Goal: Task Accomplishment & Management: Manage account settings

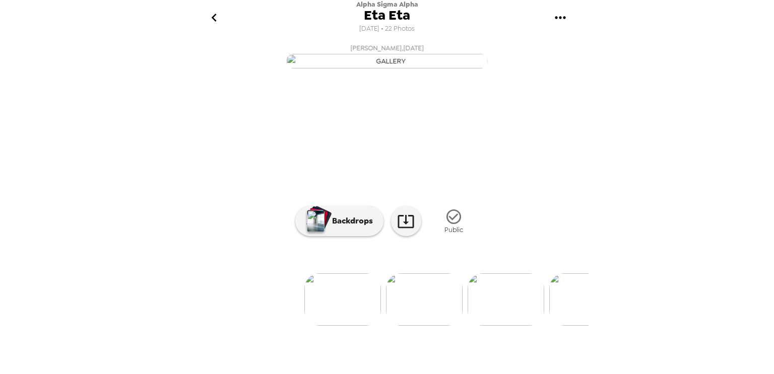
scroll to position [0, 39]
click at [705, 104] on div "Alpha Sigma Alpha Eta Eta [DATE] • 22 Photos [PERSON_NAME] , [DATE] [PERSON_NAM…" at bounding box center [387, 187] width 774 height 374
click at [211, 16] on icon "go back" at bounding box center [214, 18] width 16 height 16
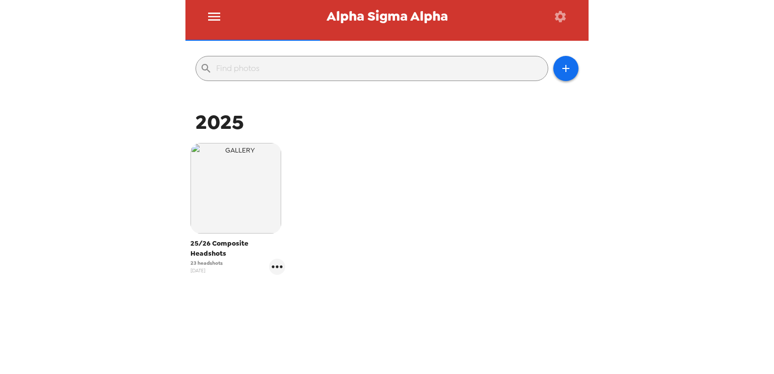
scroll to position [94, 0]
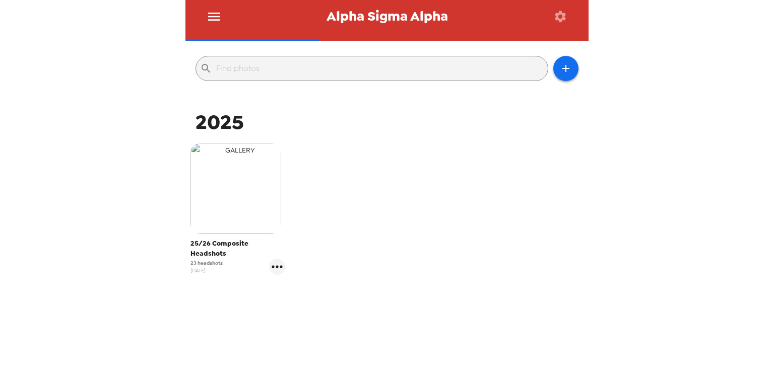
click at [253, 193] on img "button" at bounding box center [236, 188] width 91 height 91
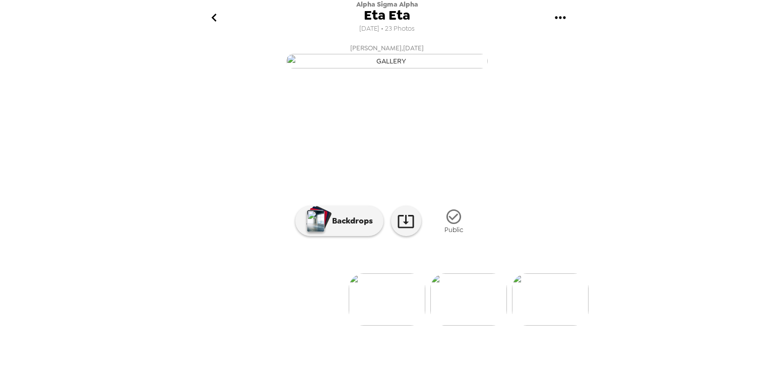
scroll to position [61, 0]
click at [462, 326] on img at bounding box center [468, 300] width 77 height 52
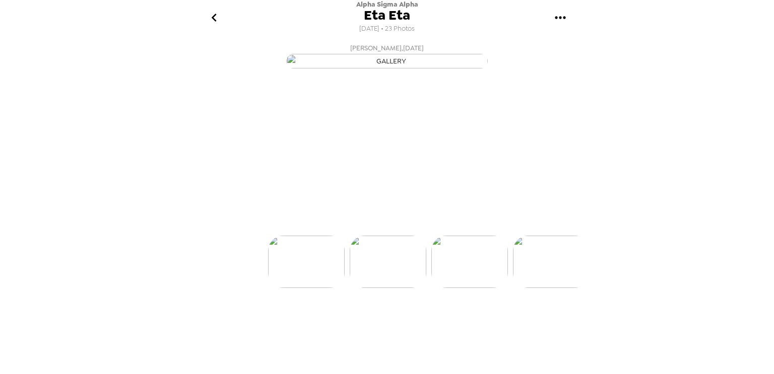
scroll to position [0, 81]
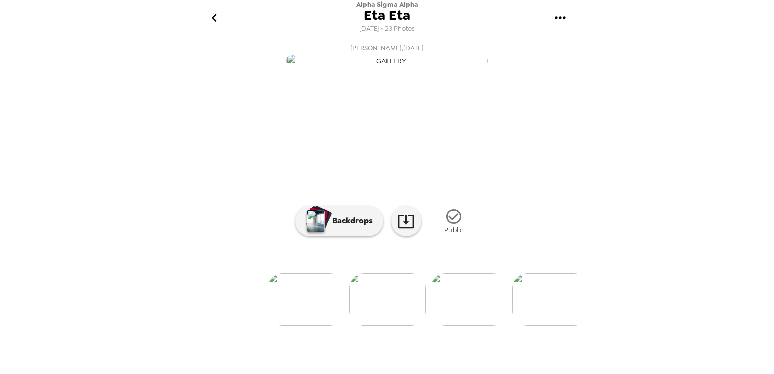
click at [463, 326] on div at bounding box center [386, 283] width 403 height 86
click at [486, 326] on img at bounding box center [469, 300] width 77 height 52
click at [488, 326] on img at bounding box center [469, 300] width 77 height 52
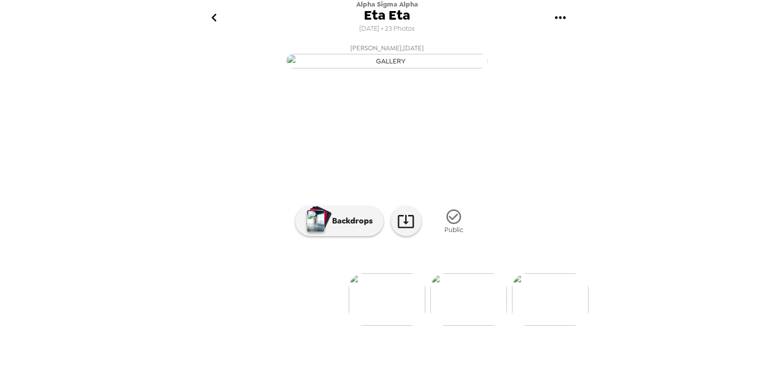
click at [214, 18] on icon "go back" at bounding box center [214, 18] width 16 height 16
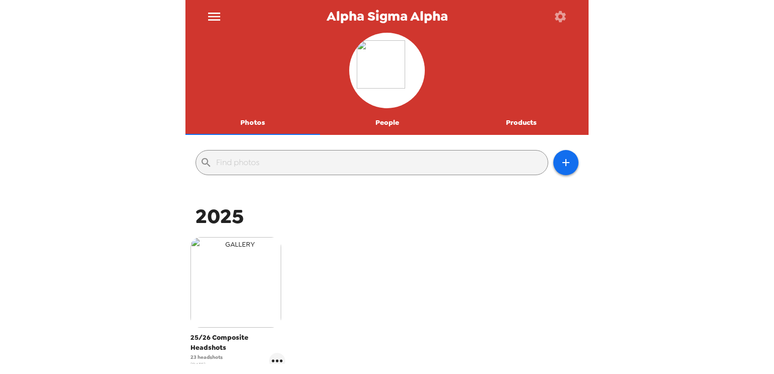
click at [248, 266] on img "button" at bounding box center [236, 282] width 91 height 91
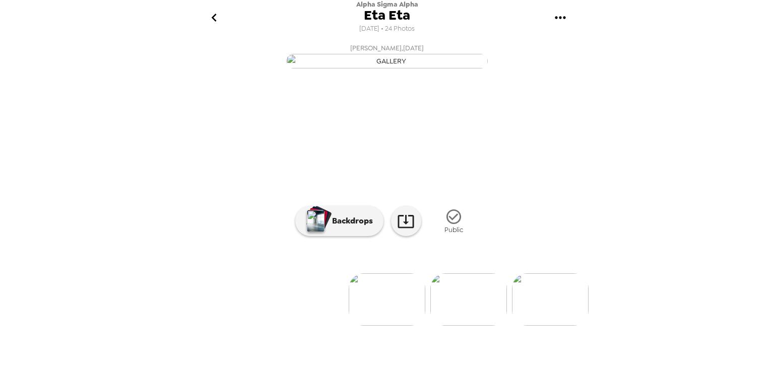
click at [215, 16] on icon "go back" at bounding box center [213, 18] width 5 height 8
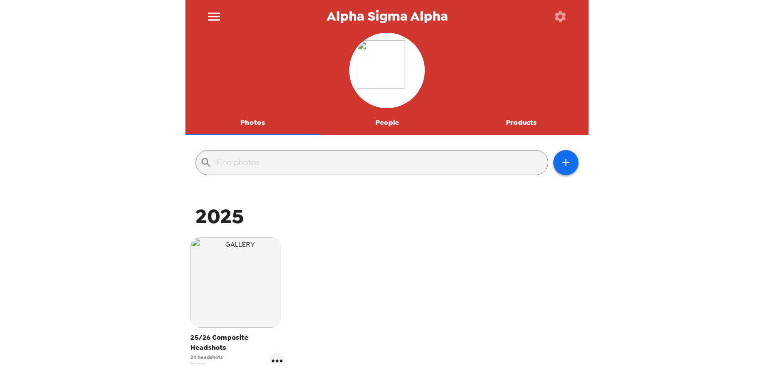
click at [399, 130] on button "People" at bounding box center [387, 123] width 135 height 24
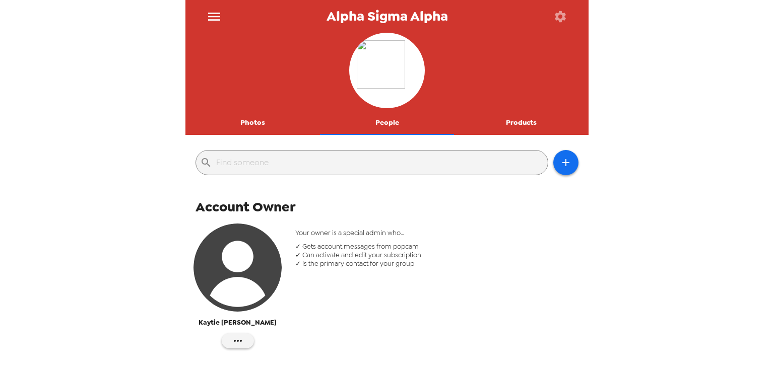
click at [373, 164] on input "text" at bounding box center [380, 163] width 328 height 16
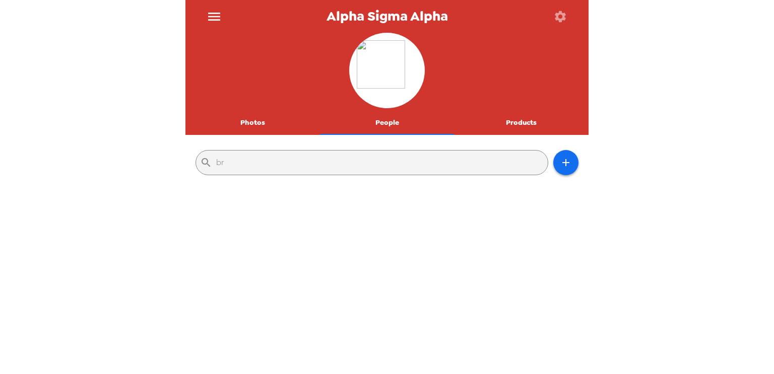
type input "b"
type input "cami"
click at [422, 168] on input "cami" at bounding box center [380, 163] width 328 height 16
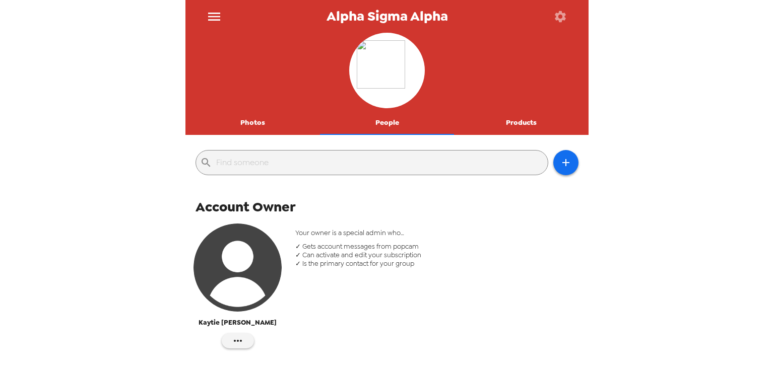
click at [505, 128] on button "Products" at bounding box center [521, 123] width 135 height 24
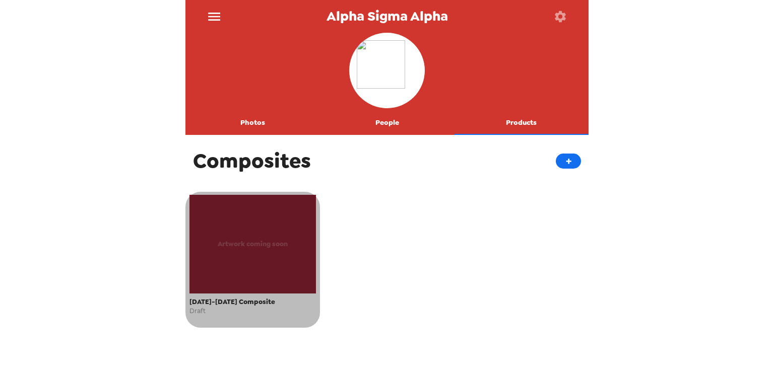
click at [250, 260] on div "Artwork coming soon" at bounding box center [253, 244] width 127 height 99
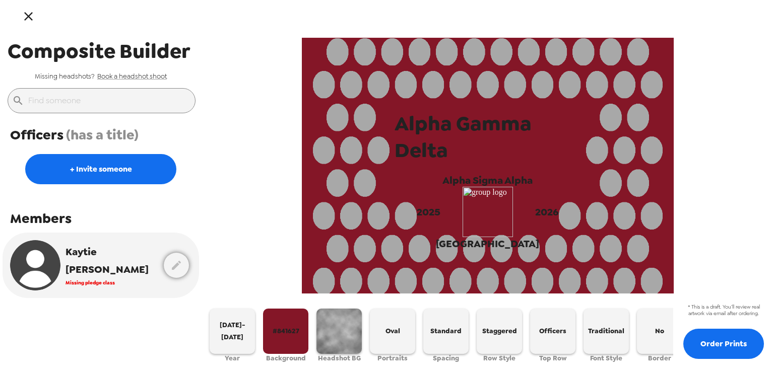
click at [21, 24] on button "button" at bounding box center [28, 16] width 33 height 33
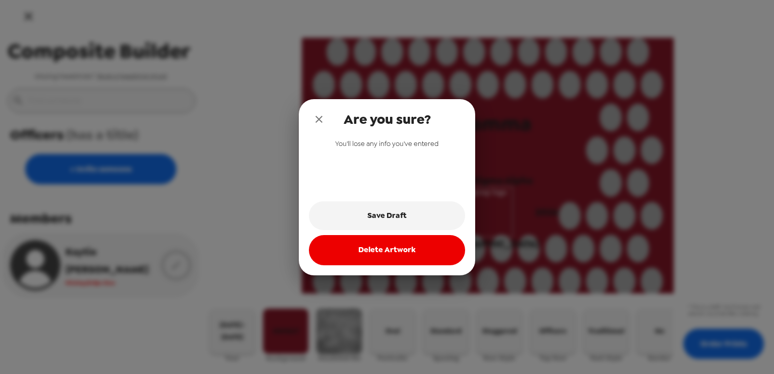
click at [401, 246] on button "Delete Artwork" at bounding box center [387, 250] width 156 height 30
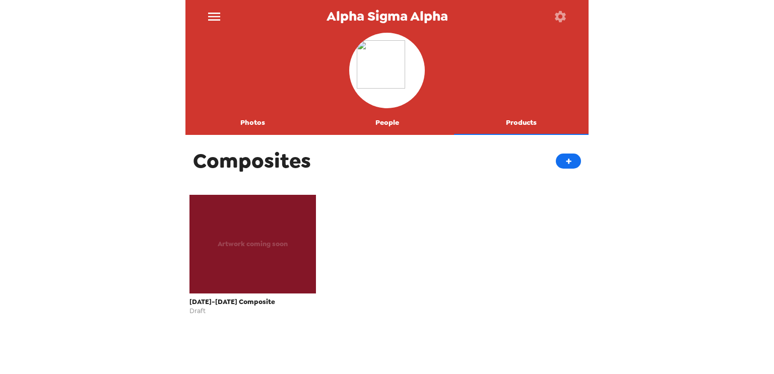
click at [261, 126] on button "Photos" at bounding box center [252, 123] width 135 height 24
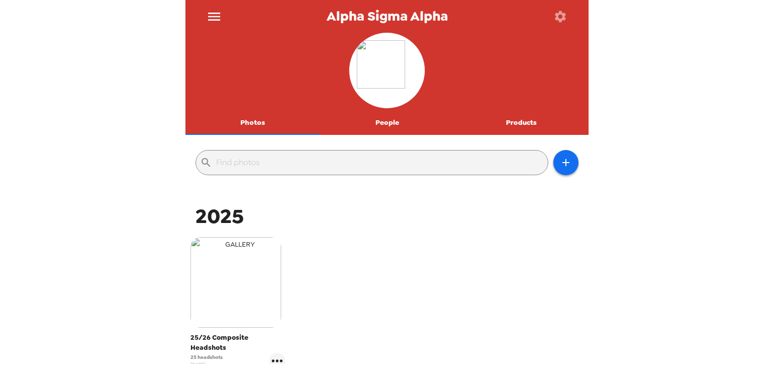
click at [241, 287] on img "button" at bounding box center [236, 282] width 91 height 91
